Goal: Information Seeking & Learning: Learn about a topic

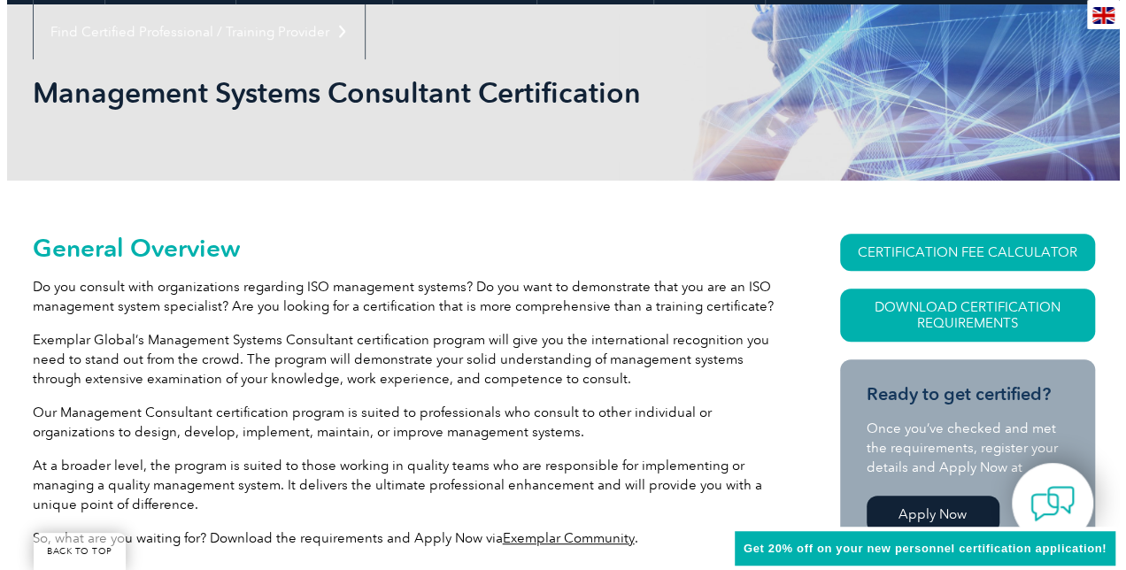
scroll to position [215, 0]
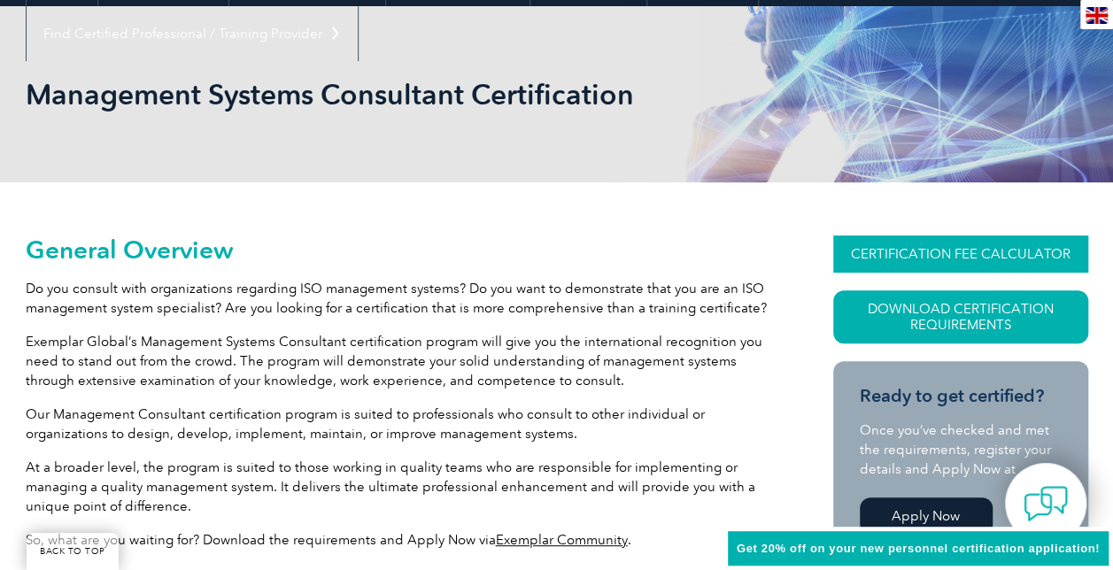
click at [882, 255] on link "CERTIFICATION FEE CALCULATOR" at bounding box center [960, 253] width 255 height 37
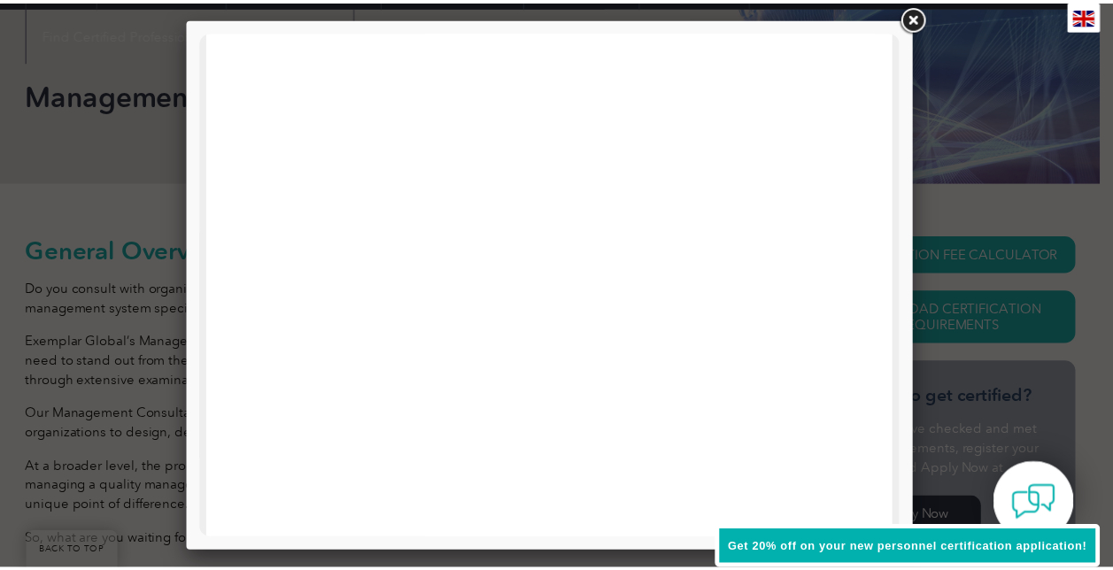
scroll to position [0, 0]
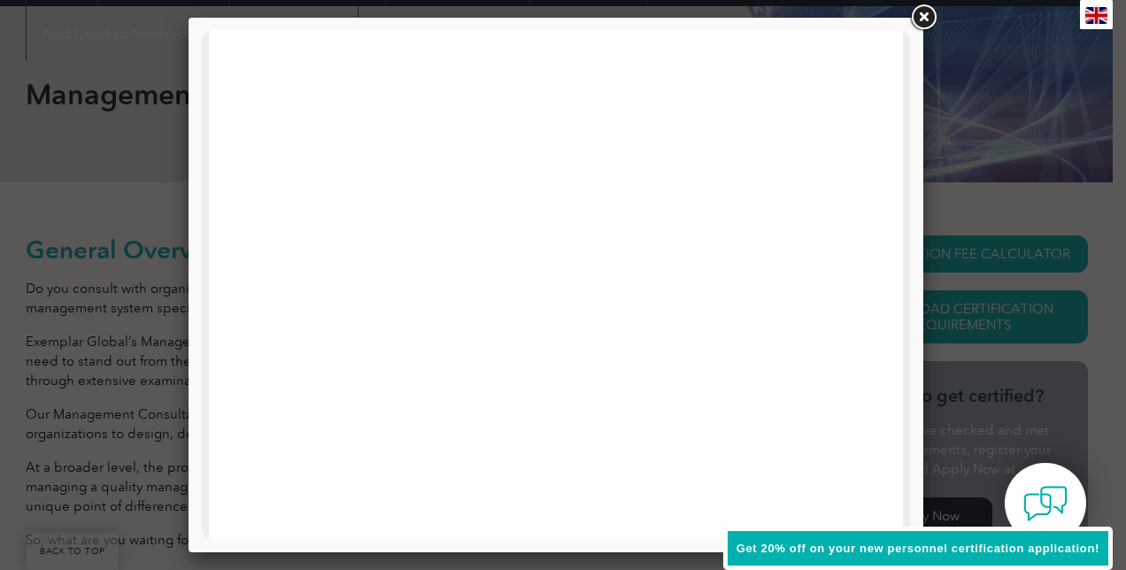
click at [925, 12] on link at bounding box center [923, 18] width 32 height 32
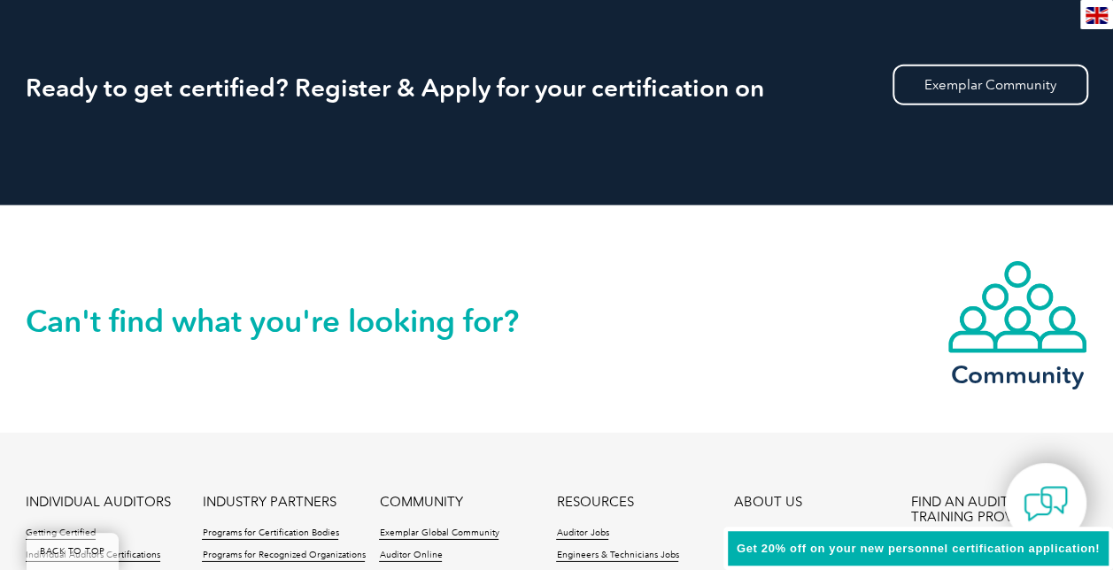
scroll to position [2546, 0]
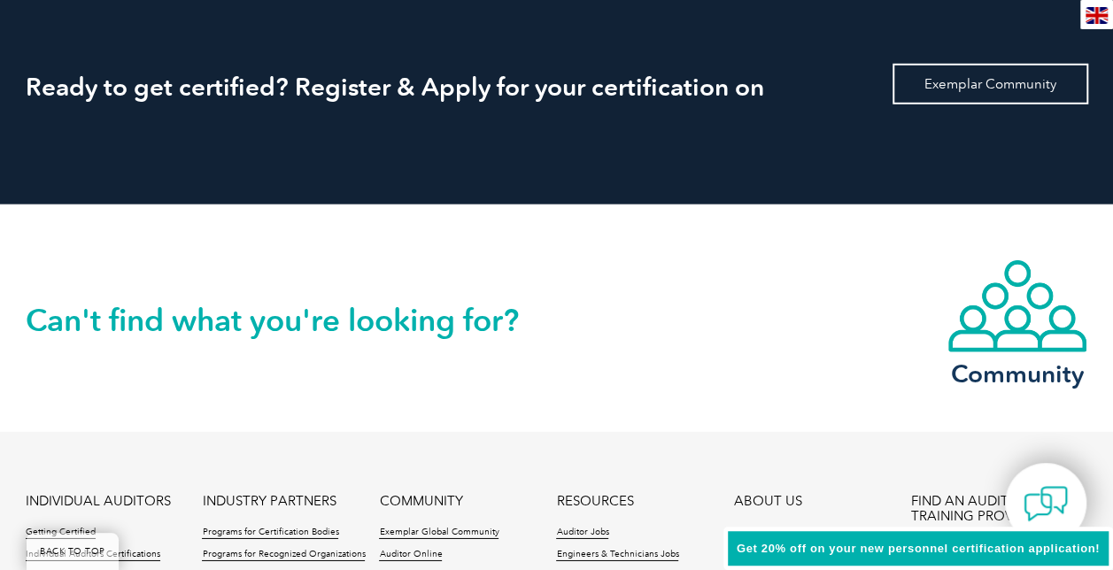
click at [943, 81] on link "Exemplar Community" at bounding box center [990, 84] width 196 height 41
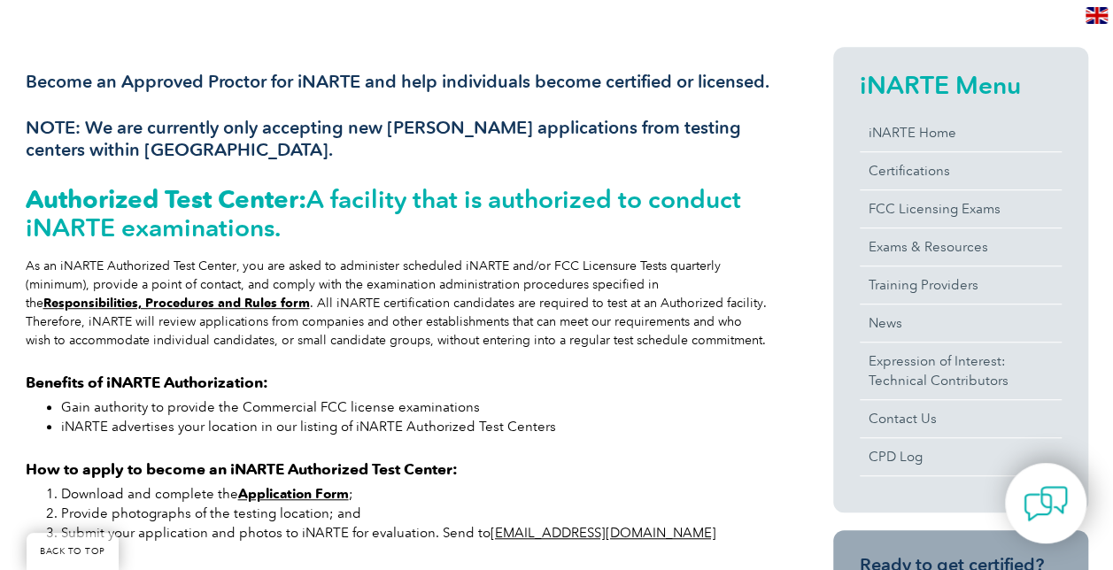
scroll to position [398, 0]
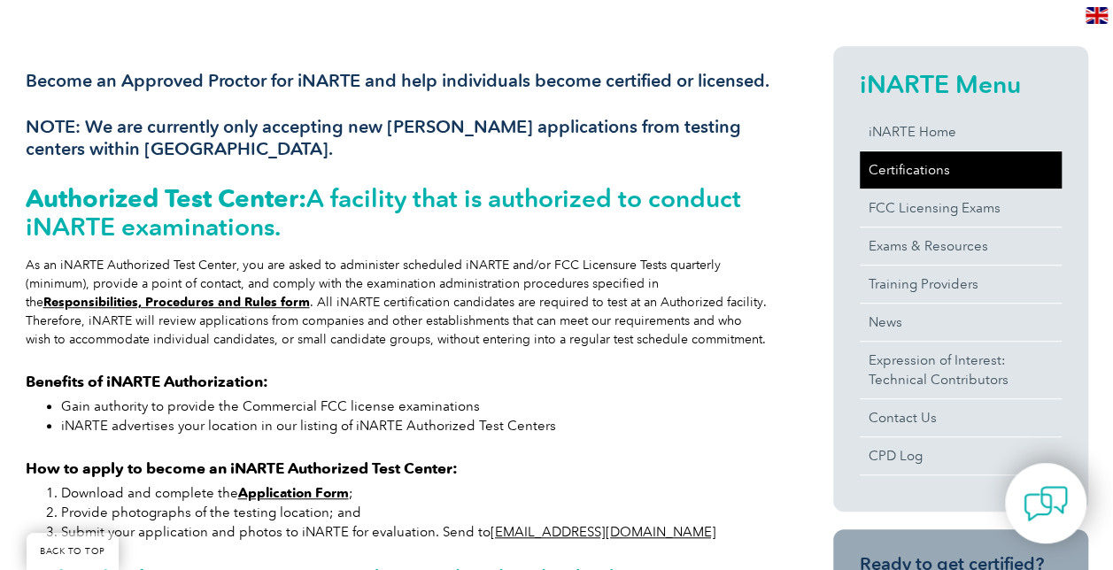
click at [907, 161] on link "Certifications" at bounding box center [961, 169] width 202 height 37
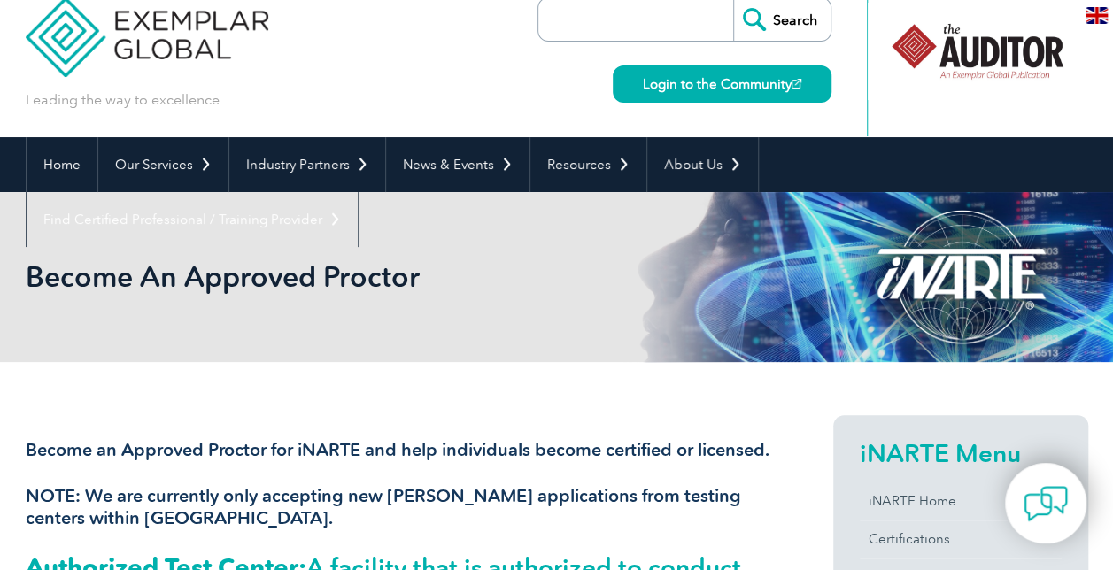
scroll to position [0, 0]
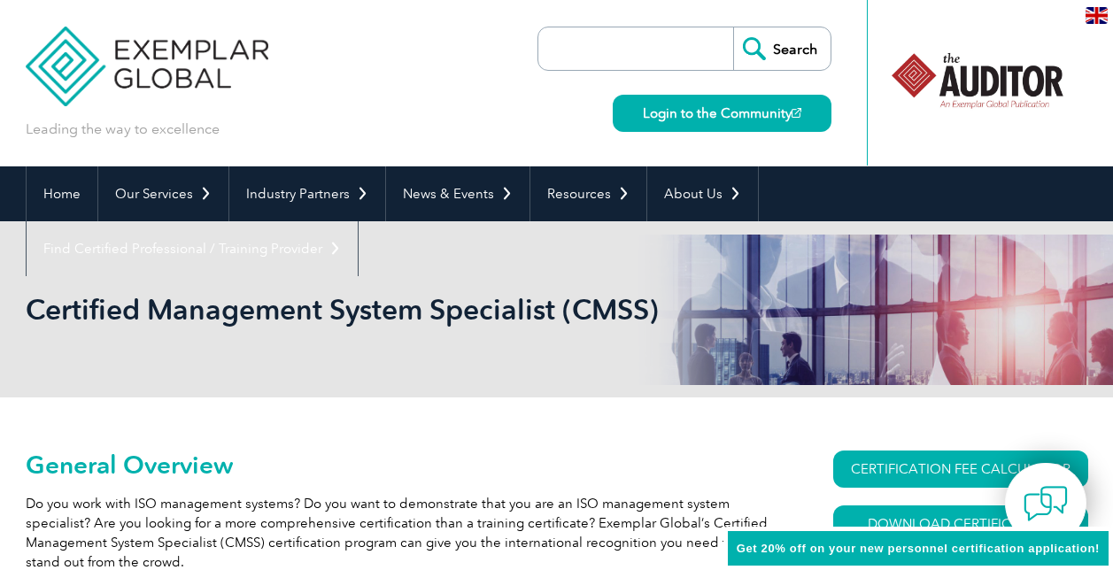
scroll to position [141, 0]
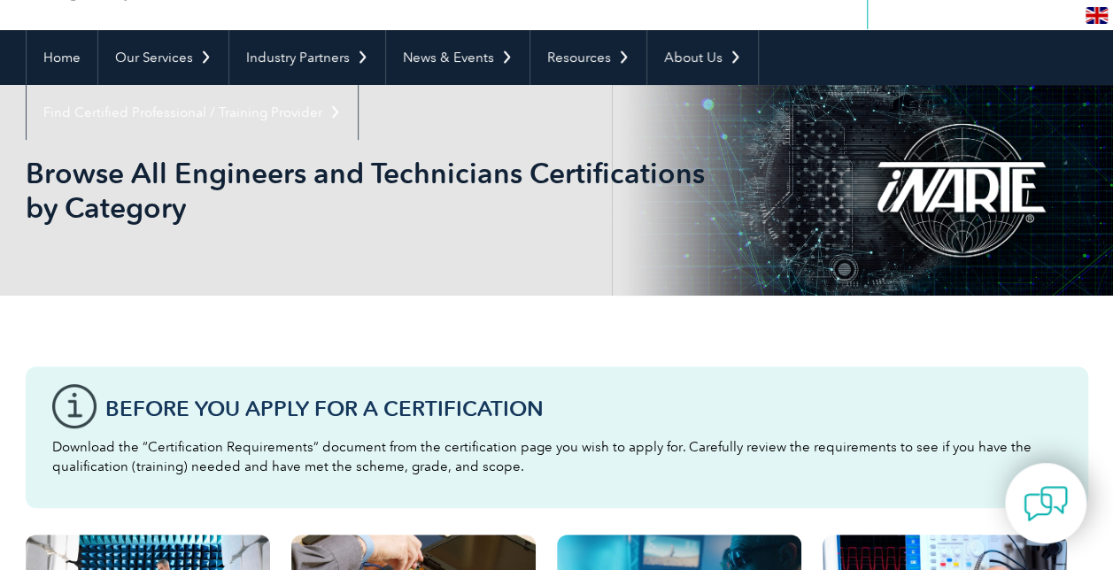
scroll to position [129, 0]
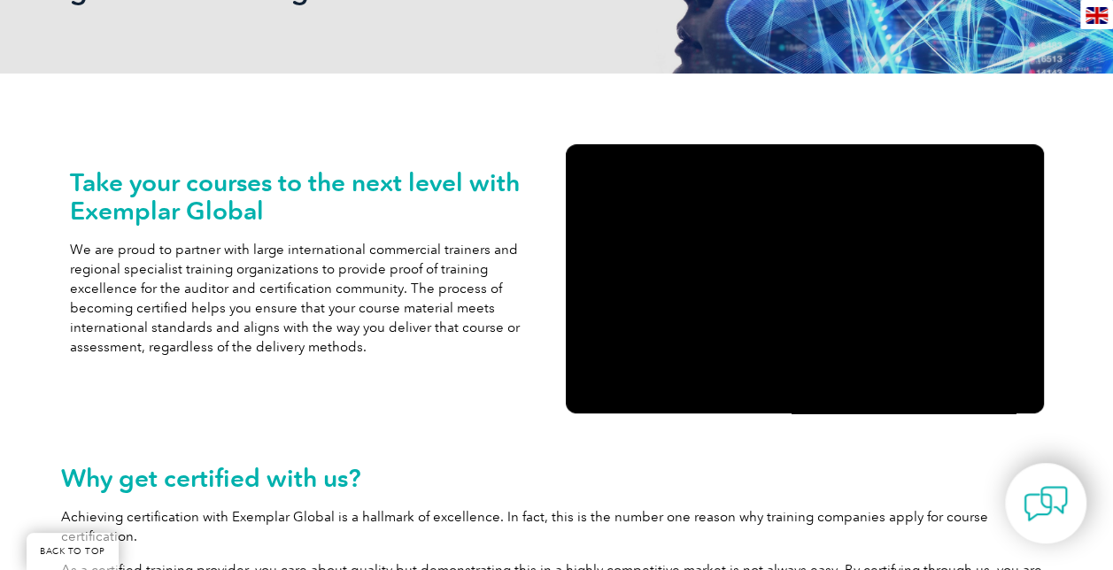
scroll to position [319, 0]
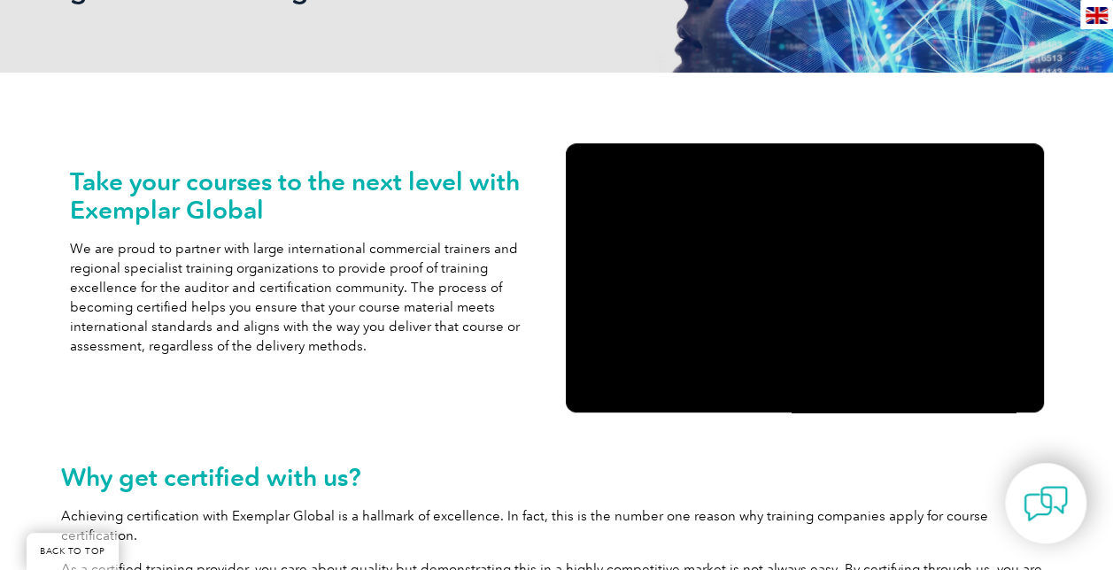
click at [760, 447] on div "Why get certified with us? Achieving certification with Exemplar Global is a ha…" at bounding box center [557, 535] width 992 height 193
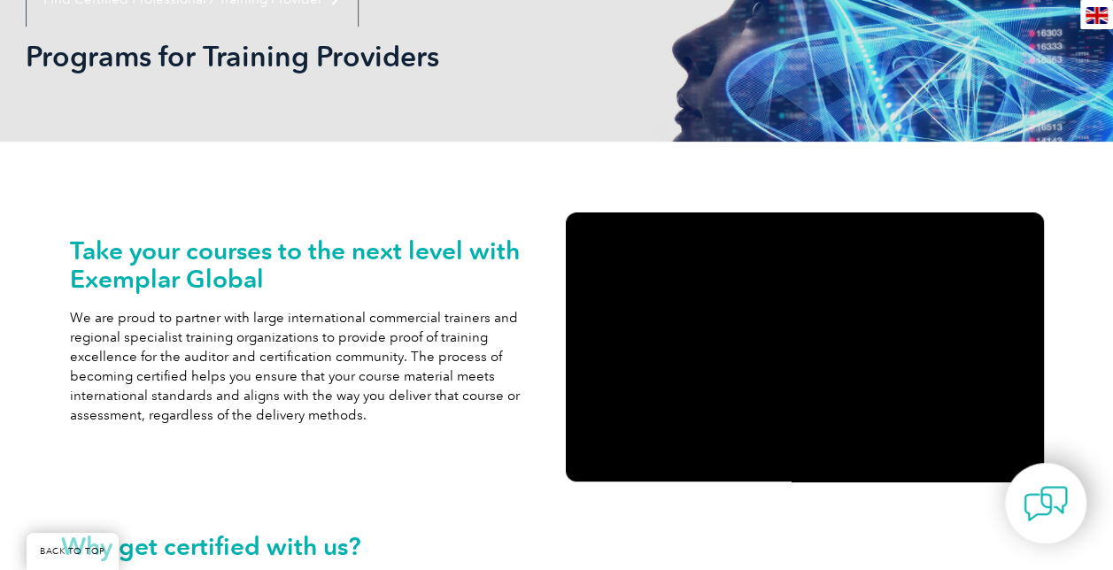
scroll to position [0, 0]
